Goal: Find specific page/section: Find specific page/section

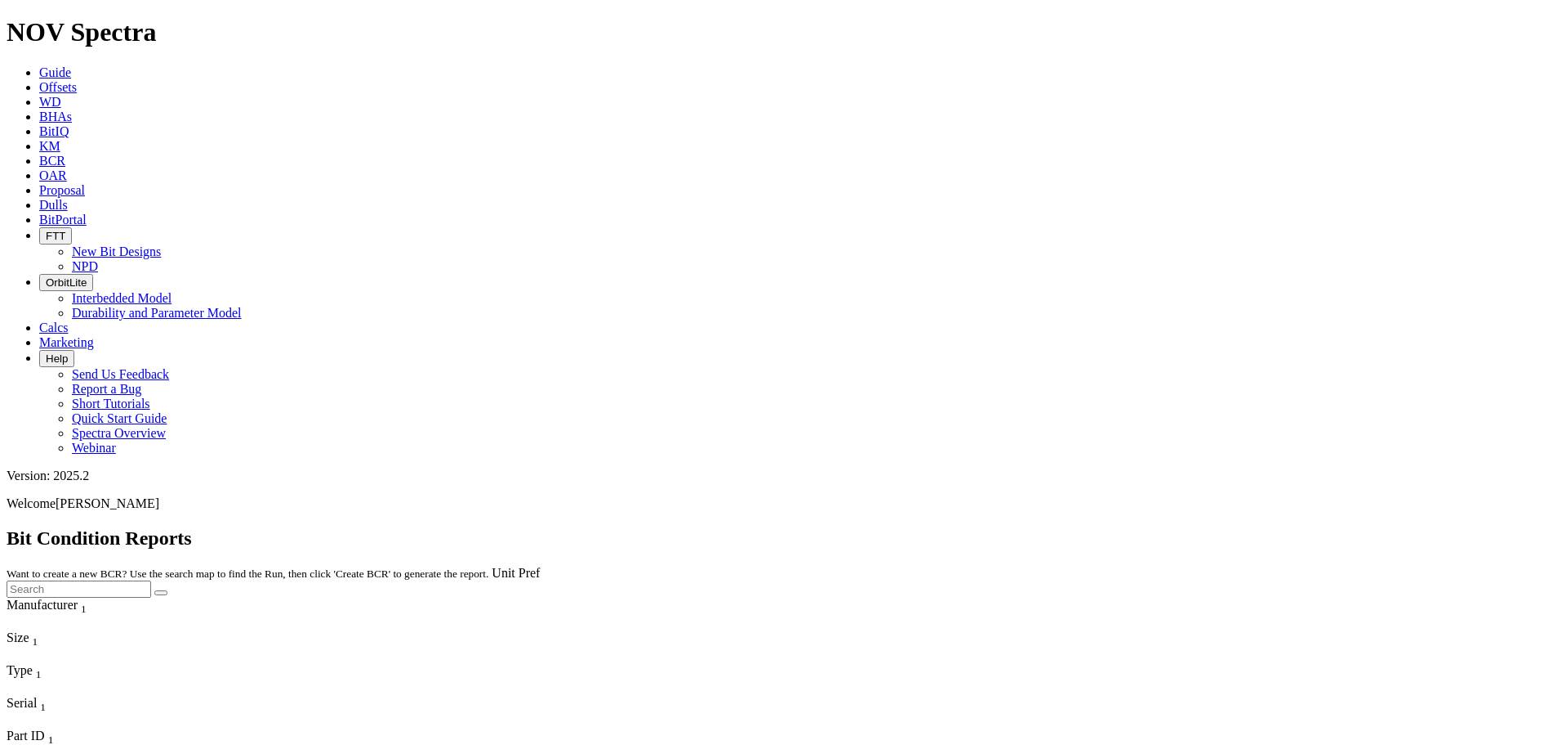
click at [39, 197] on icon at bounding box center [39, 204] width 0 height 13
click at [1277, 615] on div at bounding box center [784, 615] width 1555 height 0
click at [151, 580] on input "a" at bounding box center [79, 589] width 144 height 17
type input "a318911"
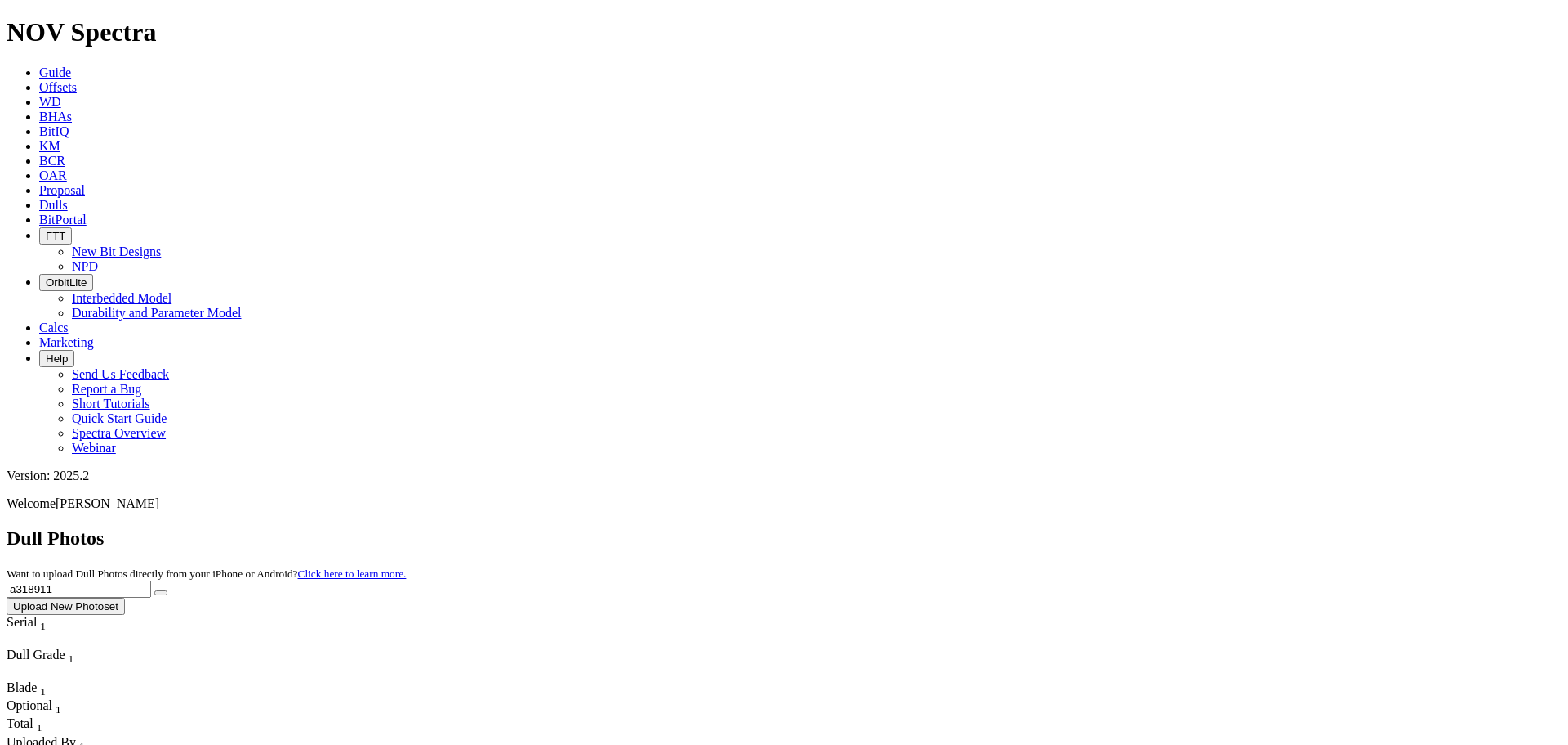
click at [154, 590] on button "submit" at bounding box center [161, 592] width 13 height 5
click at [67, 197] on span "Dulls" at bounding box center [54, 204] width 29 height 13
click at [39, 65] on icon at bounding box center [39, 72] width 0 height 13
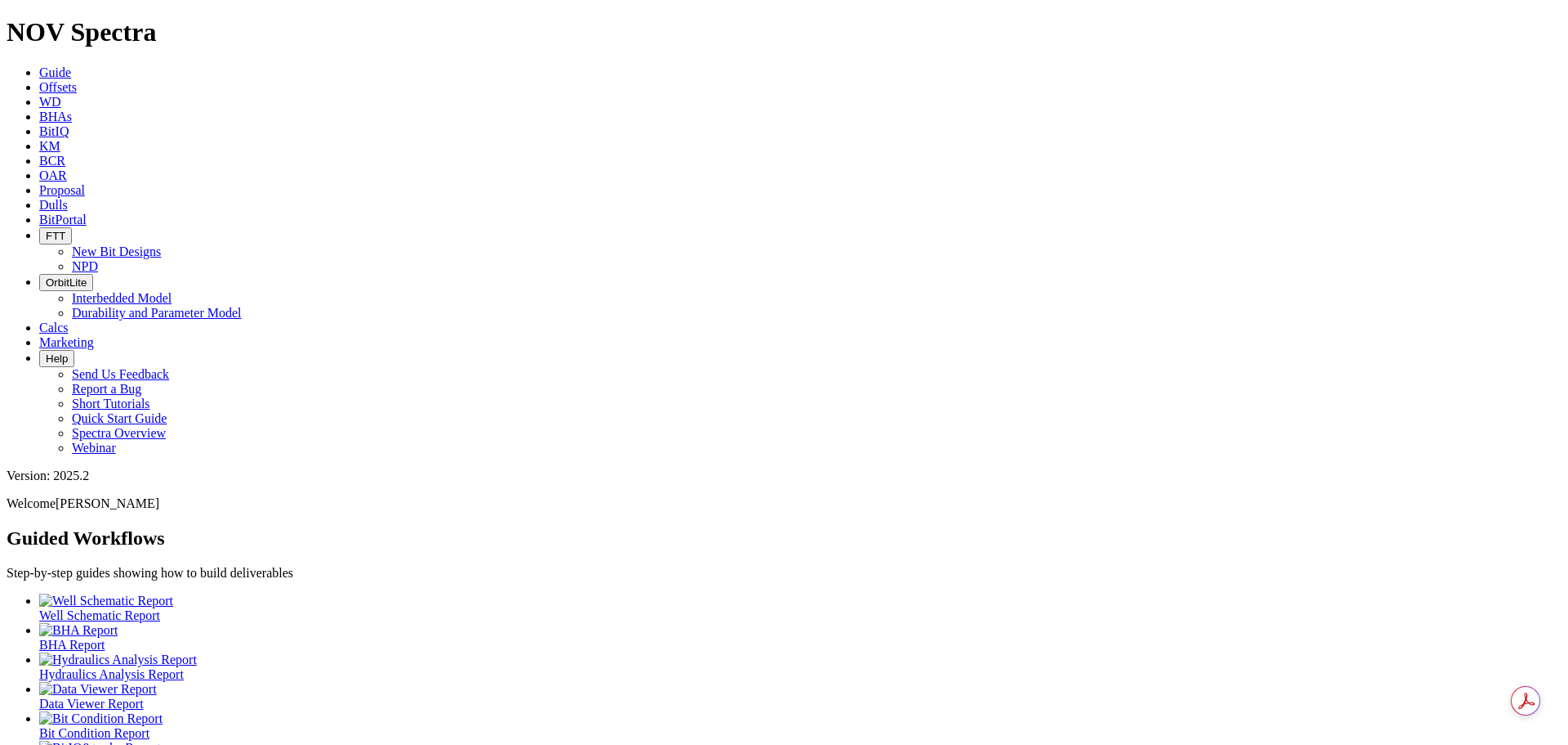
click at [67, 197] on link "Dulls" at bounding box center [54, 204] width 29 height 13
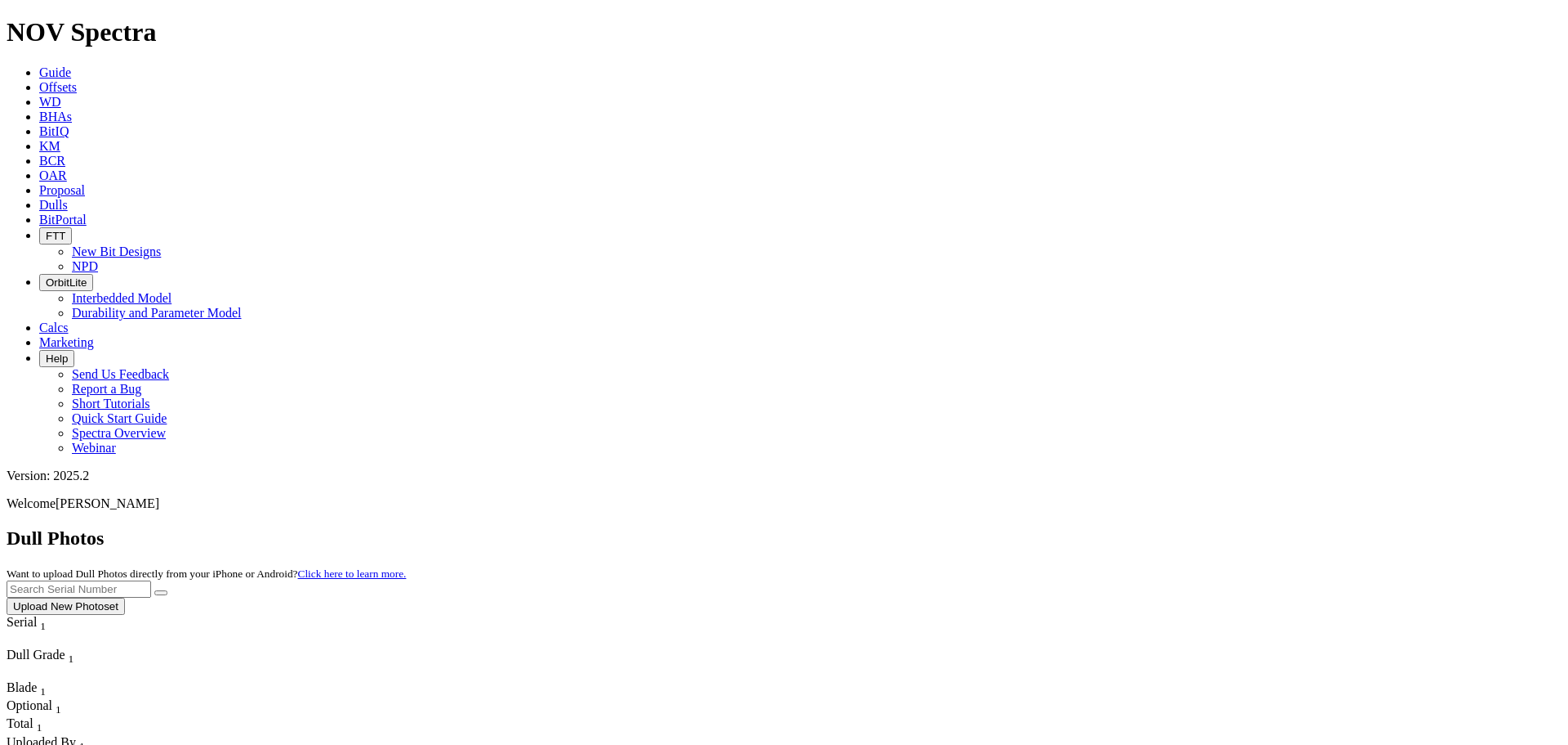
click at [151, 580] on input "text" at bounding box center [79, 589] width 144 height 17
type input "a318526"
click at [154, 590] on button "submit" at bounding box center [161, 592] width 13 height 5
